Goal: Participate in discussion: Engage in conversation with other users on a specific topic

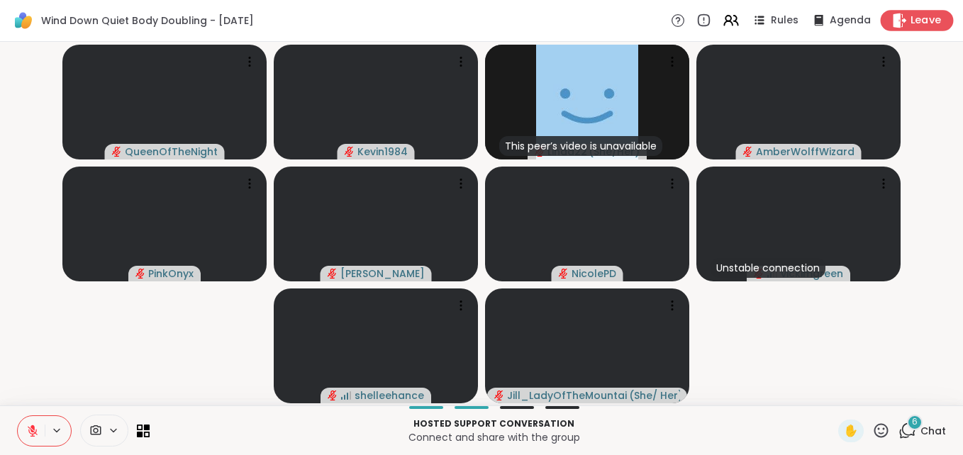
click at [914, 20] on span "Leave" at bounding box center [926, 20] width 31 height 15
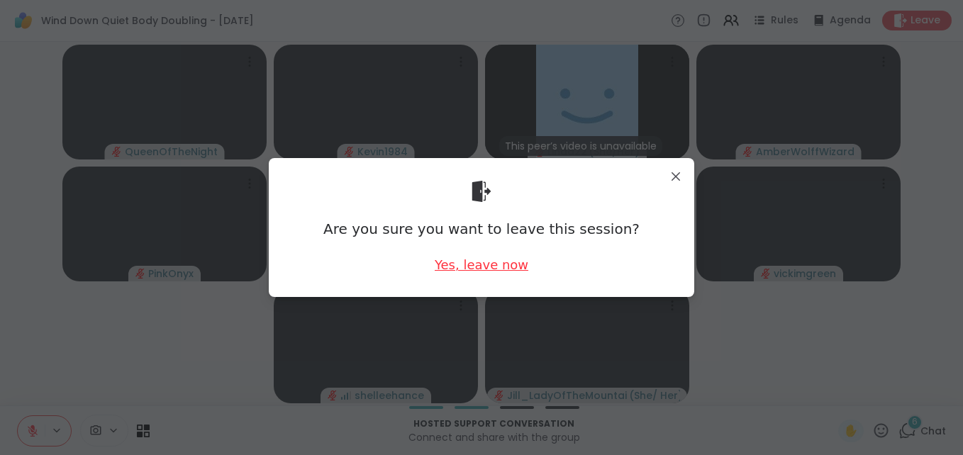
click at [494, 262] on div "Yes, leave now" at bounding box center [482, 265] width 94 height 18
